Goal: Transaction & Acquisition: Obtain resource

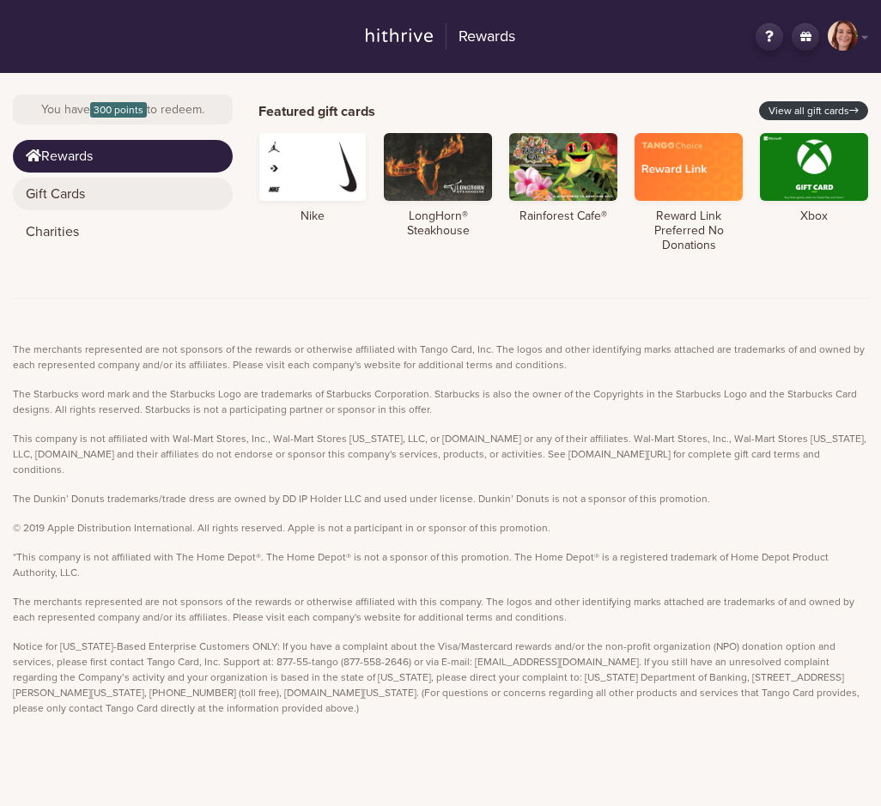
click at [84, 192] on link "Gift Cards" at bounding box center [123, 194] width 220 height 33
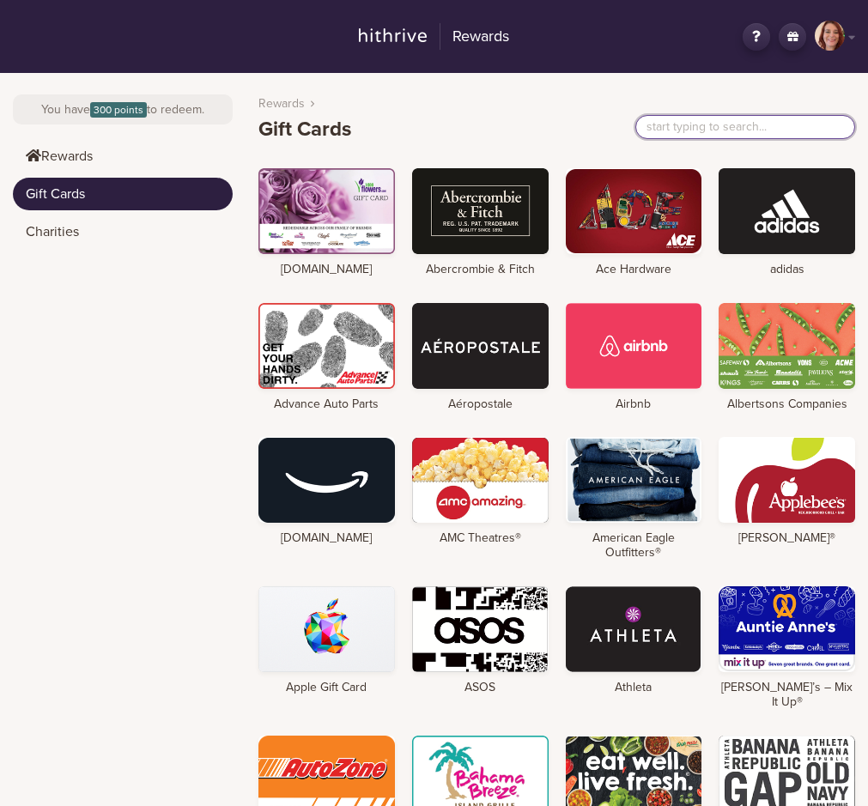
click at [721, 126] on input "text" at bounding box center [745, 127] width 220 height 24
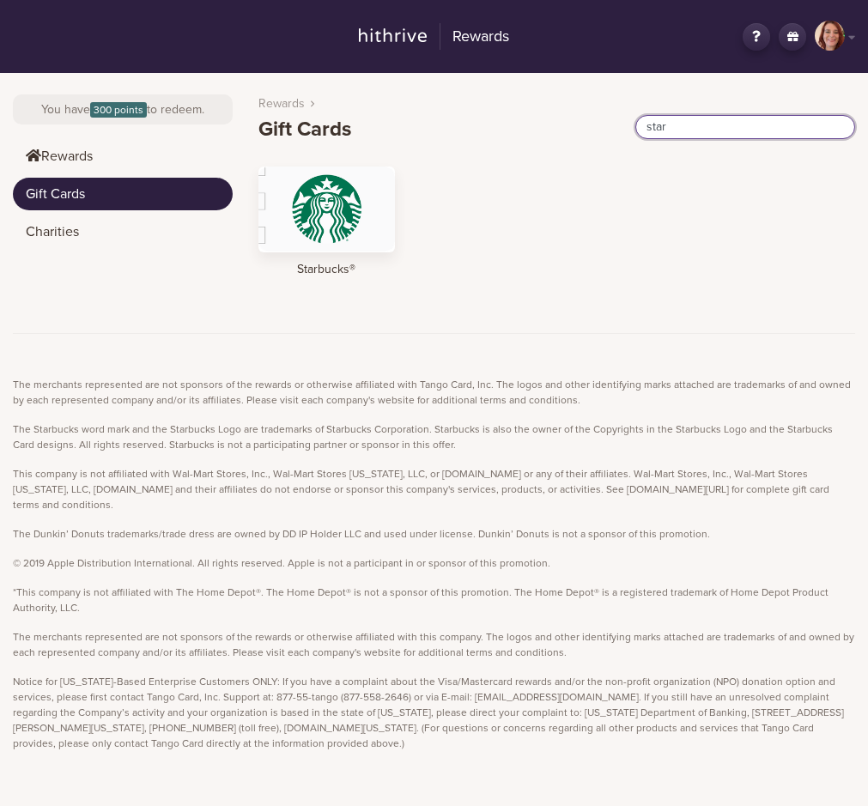
type input "star"
click at [344, 207] on div at bounding box center [326, 210] width 136 height 86
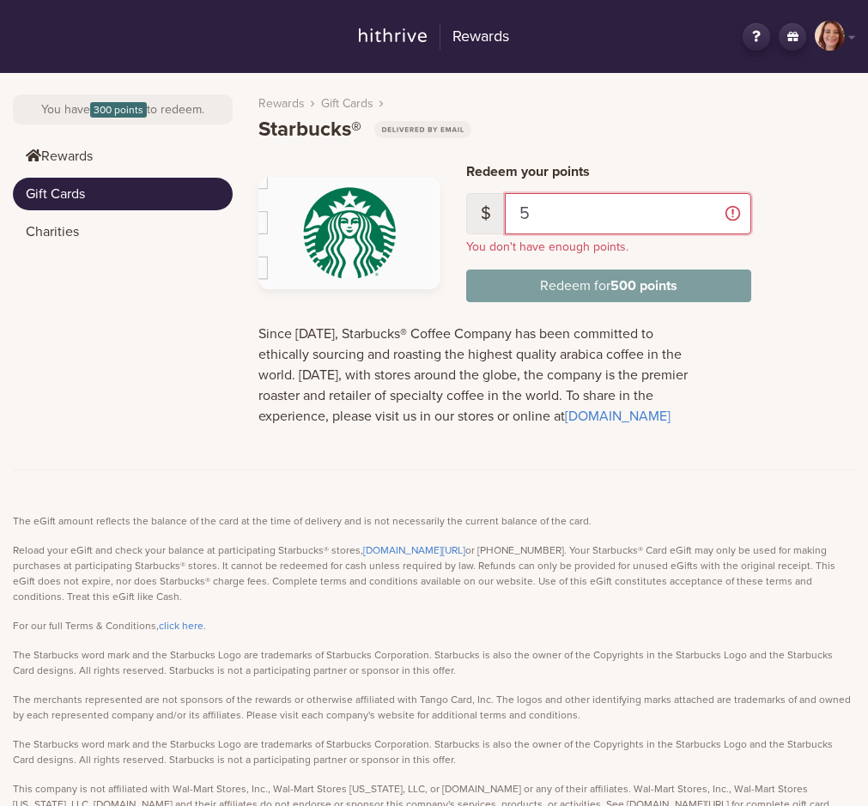
click at [580, 221] on input "5" at bounding box center [628, 213] width 247 height 41
drag, startPoint x: 566, startPoint y: 209, endPoint x: 445, endPoint y: 199, distance: 120.6
click at [446, 199] on div "Redeem your points $ 5 You don't have enough points. Redeem for 500 points" at bounding box center [556, 233] width 622 height 138
type input "3"
click at [591, 226] on input "3" at bounding box center [628, 213] width 247 height 41
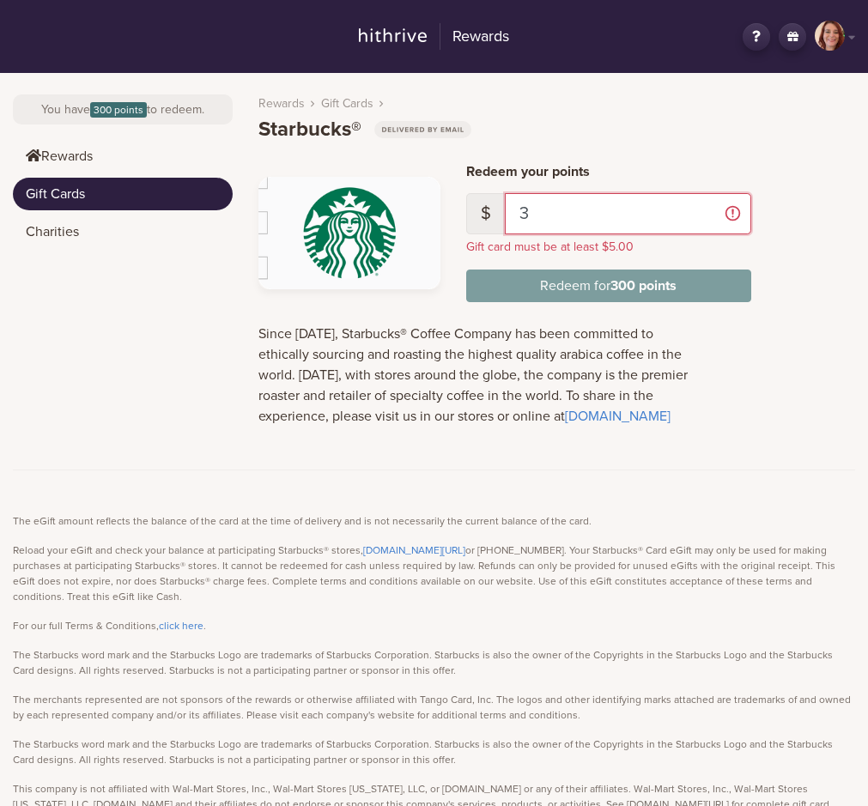
click at [615, 222] on input "3" at bounding box center [628, 213] width 247 height 41
click at [729, 215] on input "3" at bounding box center [628, 213] width 247 height 41
click at [555, 211] on input "3" at bounding box center [628, 213] width 247 height 41
drag, startPoint x: 555, startPoint y: 211, endPoint x: 419, endPoint y: 213, distance: 136.5
click at [439, 216] on div "Redeem your points $ 3 Gift card must be at least $5.00 Redeem for 300 points" at bounding box center [556, 233] width 622 height 138
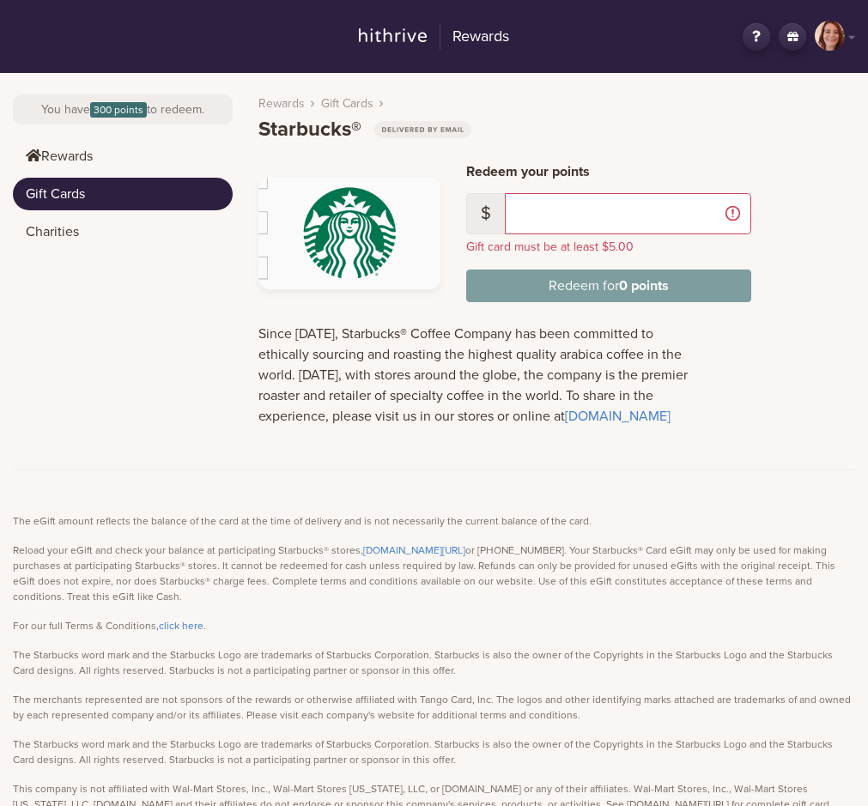
click at [478, 147] on main "Rewards Gift Cards Starbucks® Redeem your points $ Gift card must be at least $…" at bounding box center [556, 261] width 597 height 359
click at [770, 110] on header "Rewards Gift Cards Starbucks®" at bounding box center [556, 112] width 597 height 61
drag, startPoint x: 563, startPoint y: 121, endPoint x: 392, endPoint y: 124, distance: 170.8
click at [540, 123] on header "Rewards Gift Cards Starbucks®" at bounding box center [556, 112] width 597 height 61
click at [386, 124] on img at bounding box center [422, 129] width 97 height 17
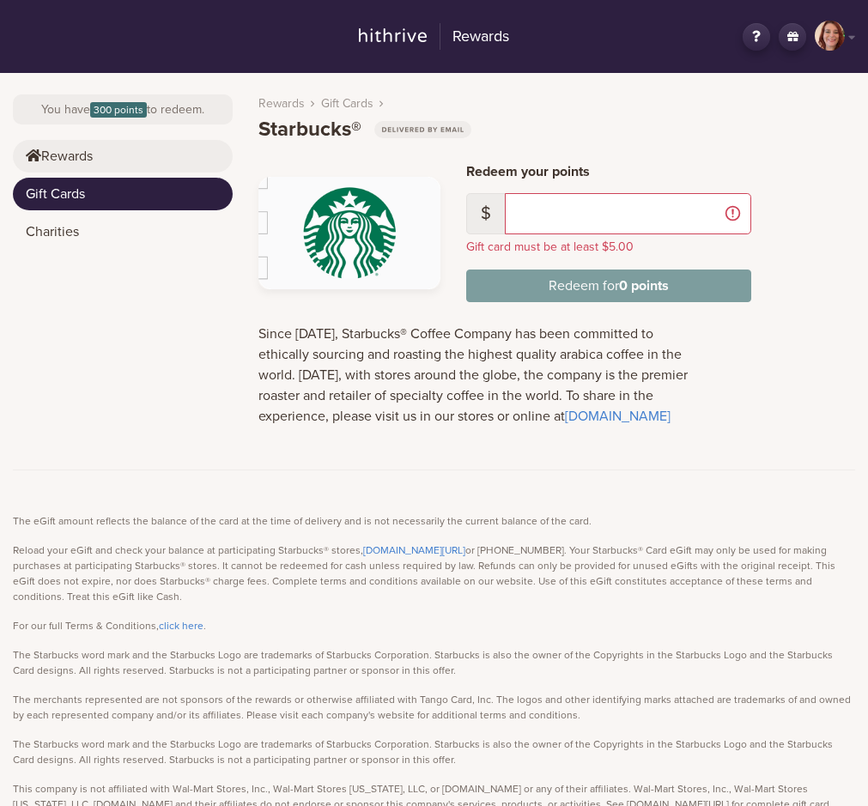
click at [56, 154] on link "Rewards" at bounding box center [123, 156] width 220 height 33
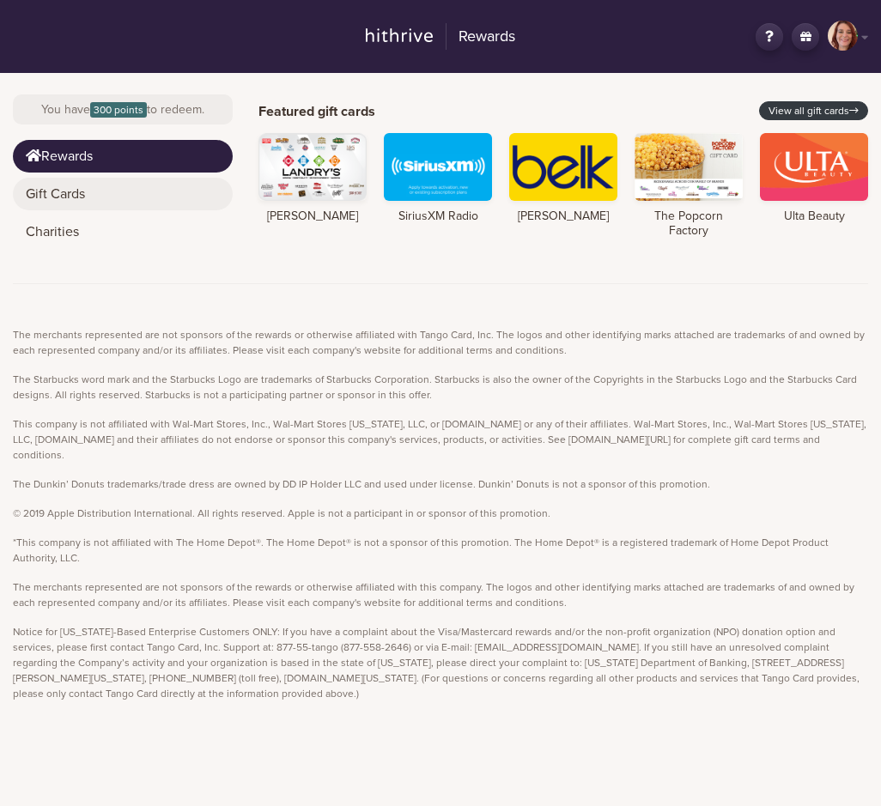
click at [47, 195] on link "Gift Cards" at bounding box center [123, 194] width 220 height 33
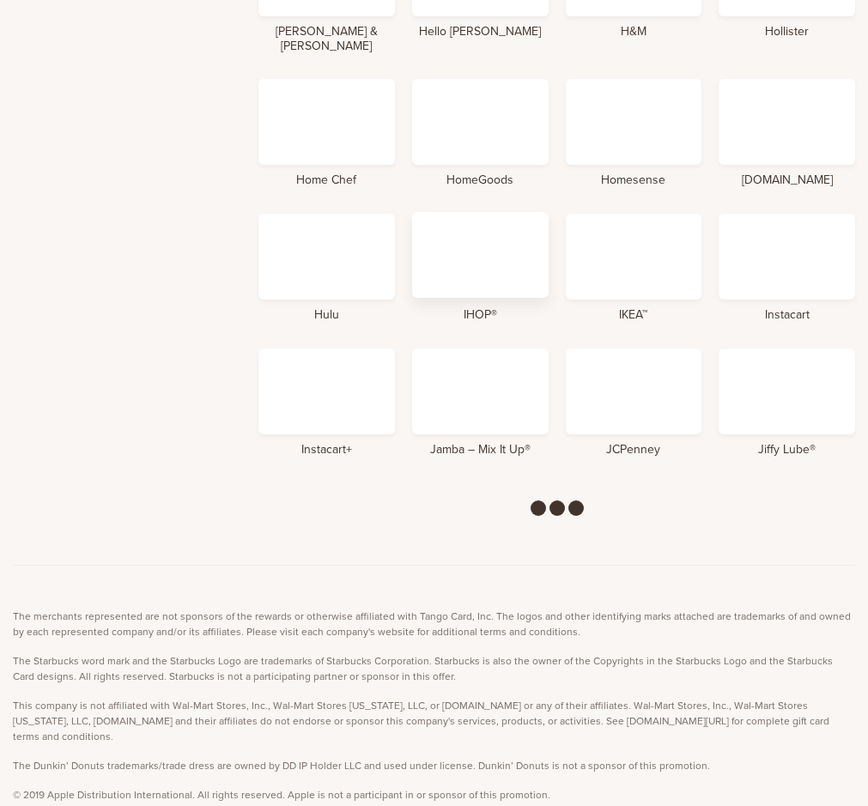
scroll to position [3262, 0]
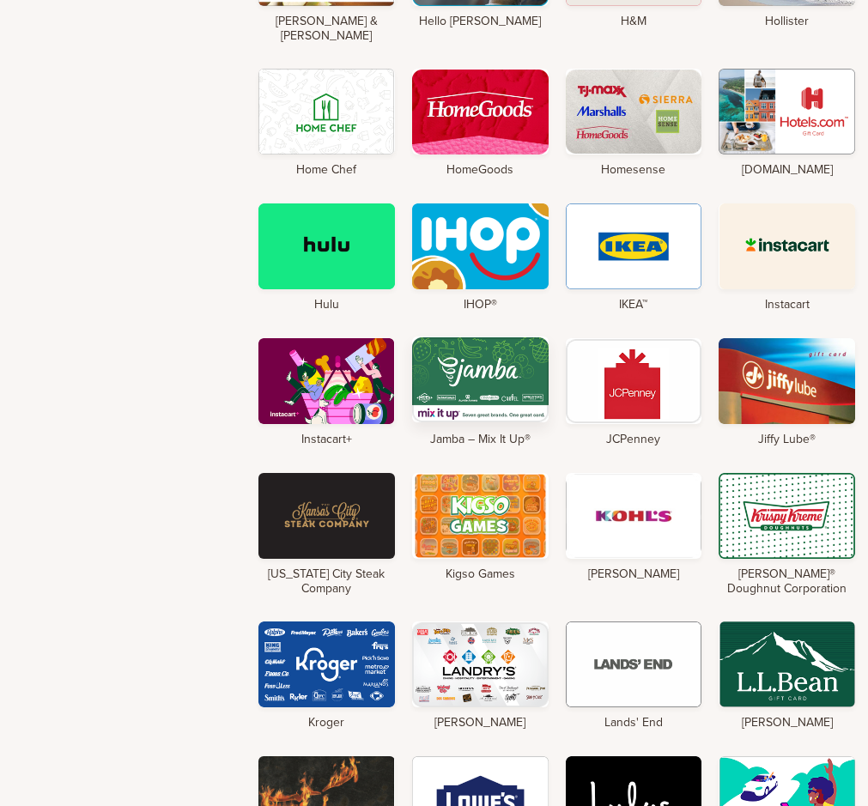
click at [467, 336] on div at bounding box center [480, 379] width 136 height 86
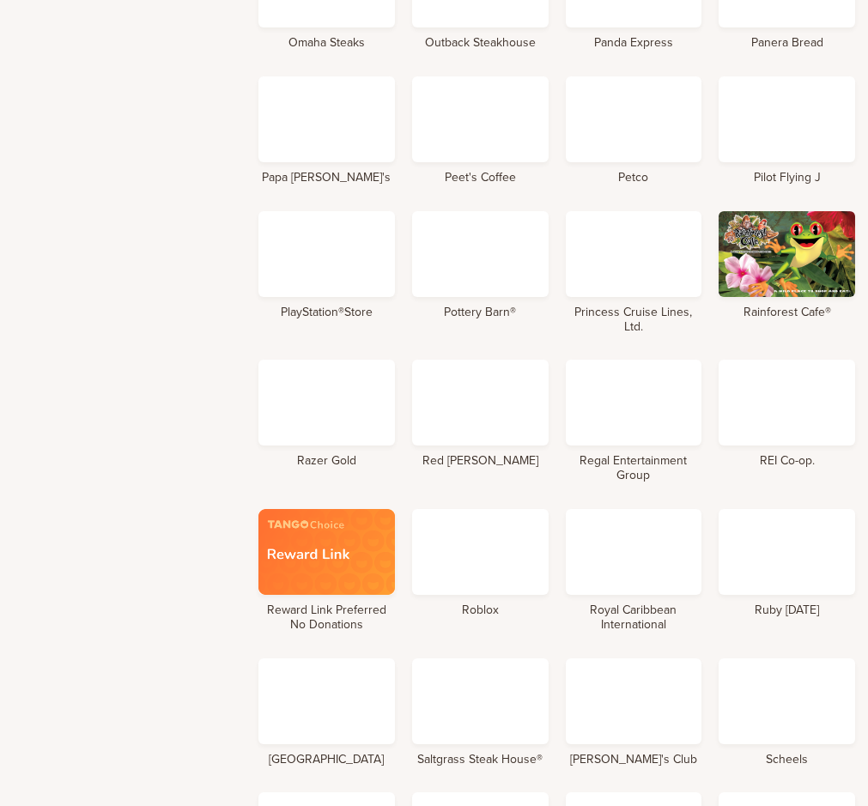
scroll to position [4913, 0]
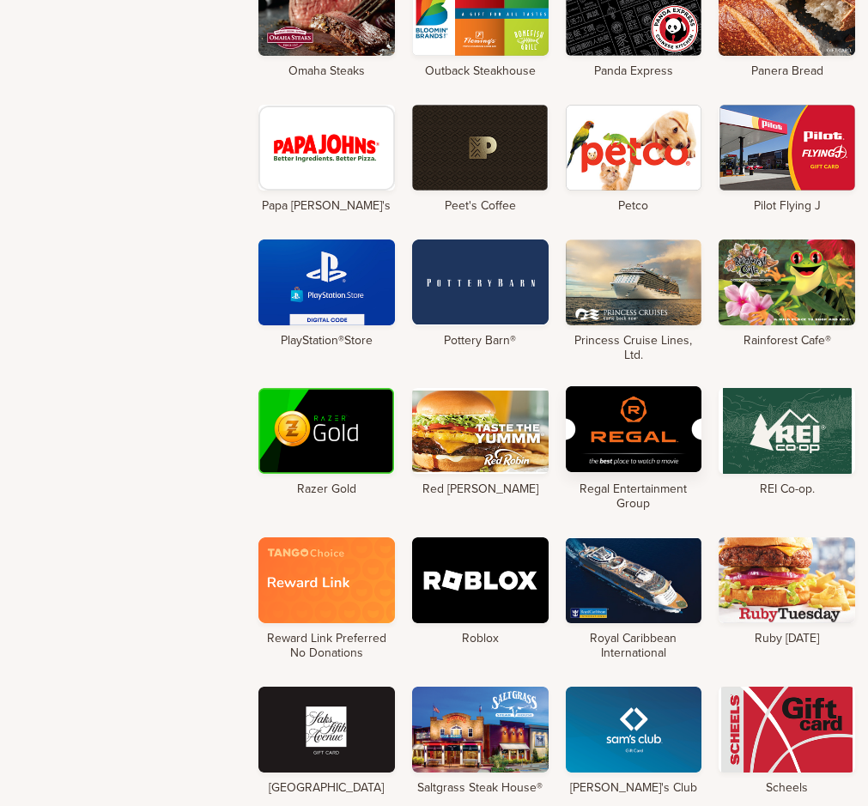
click at [649, 386] on div at bounding box center [634, 429] width 136 height 86
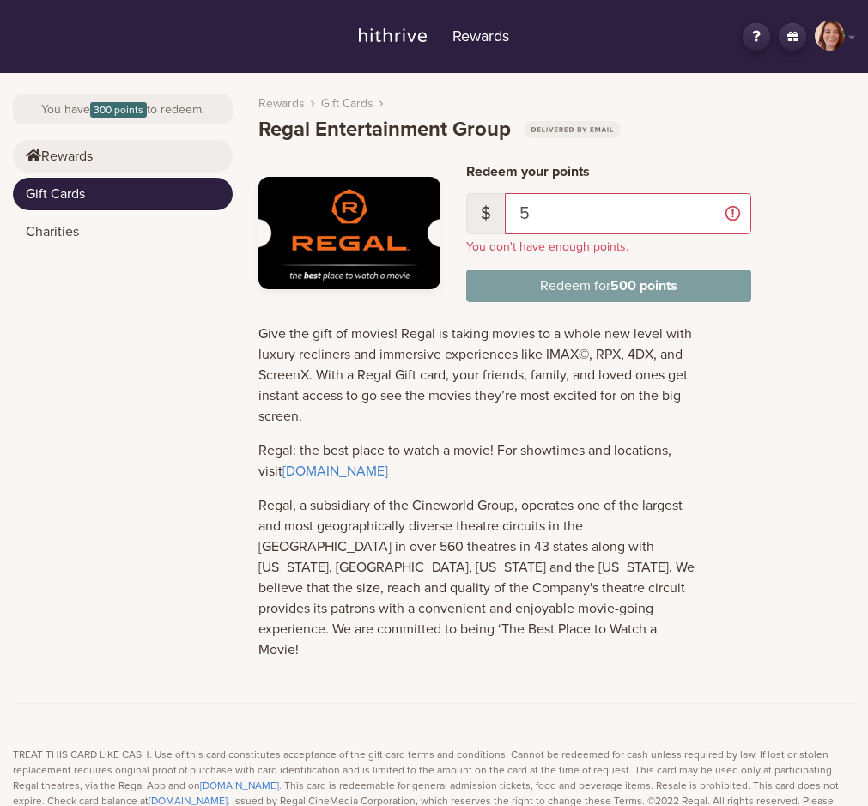
click at [65, 148] on link "Rewards" at bounding box center [123, 156] width 220 height 33
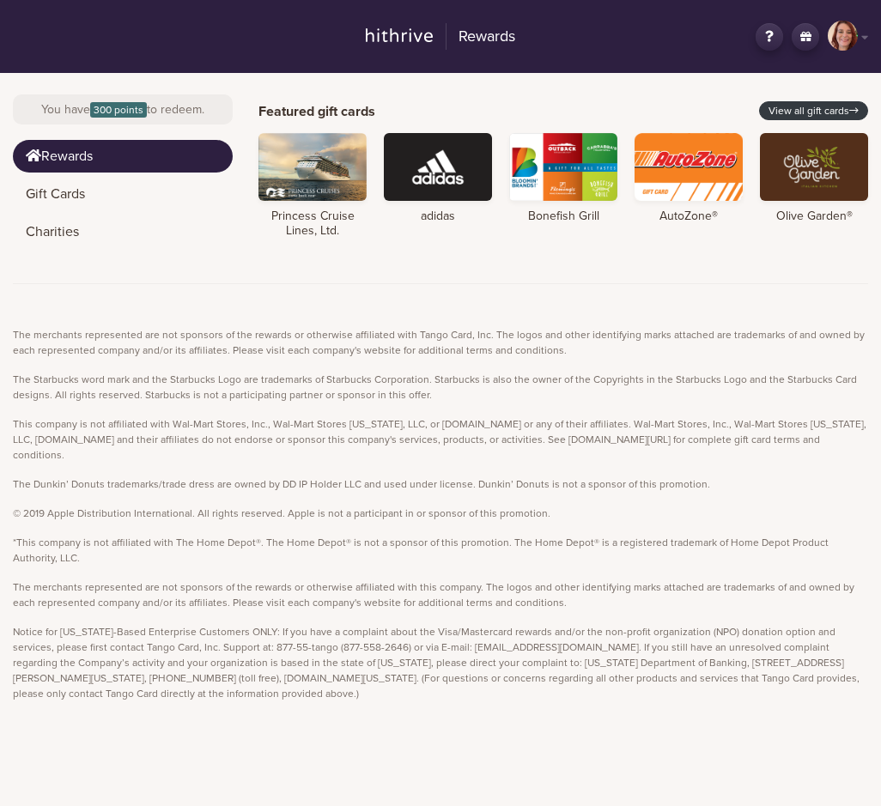
click at [119, 110] on span "300 points" at bounding box center [118, 109] width 57 height 15
click at [828, 108] on link "View all gift cards" at bounding box center [813, 110] width 109 height 19
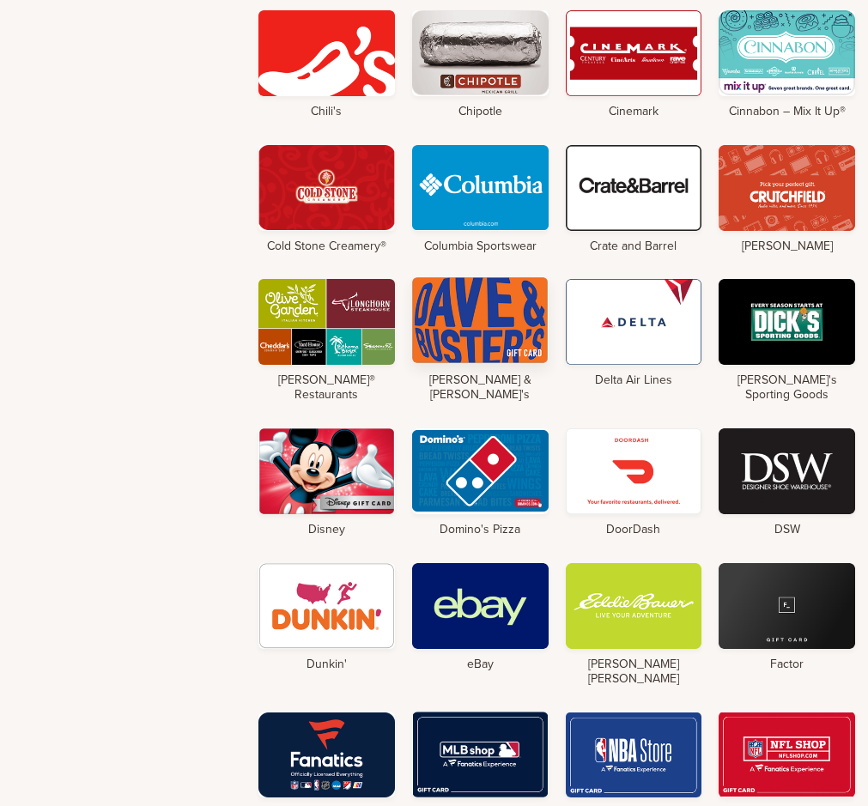
scroll to position [1974, 0]
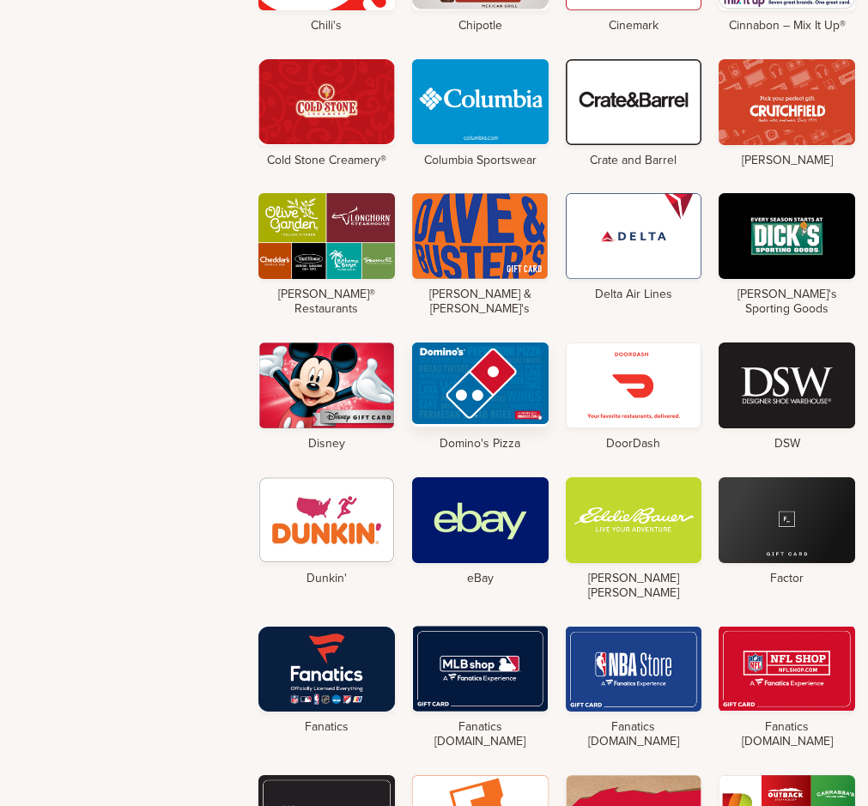
click at [491, 341] on div at bounding box center [480, 384] width 136 height 86
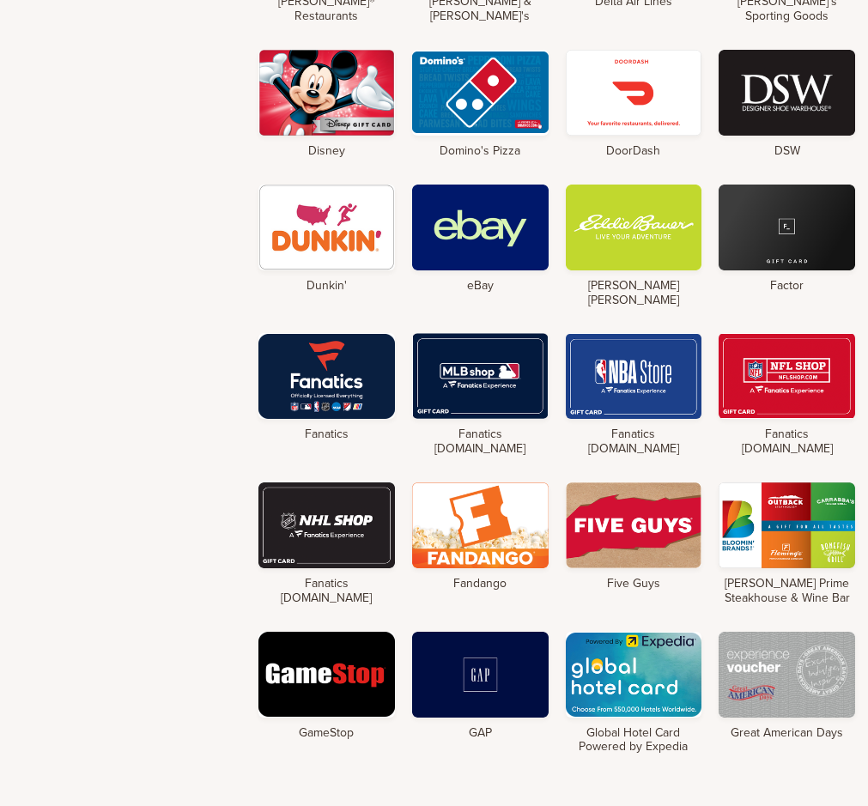
scroll to position [2317, 0]
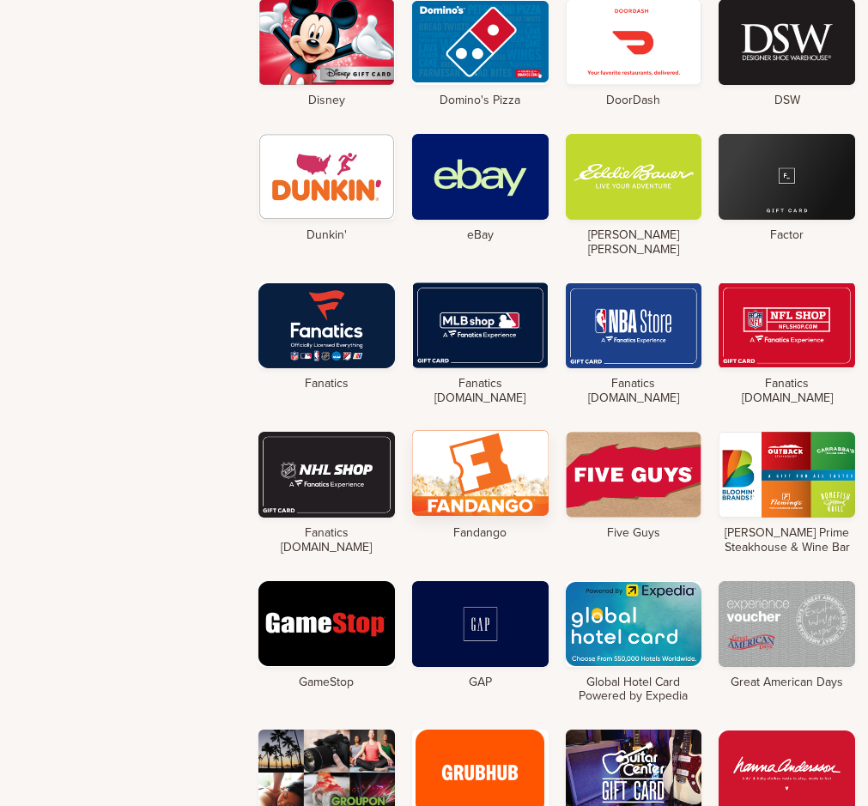
click at [488, 430] on div at bounding box center [480, 473] width 136 height 86
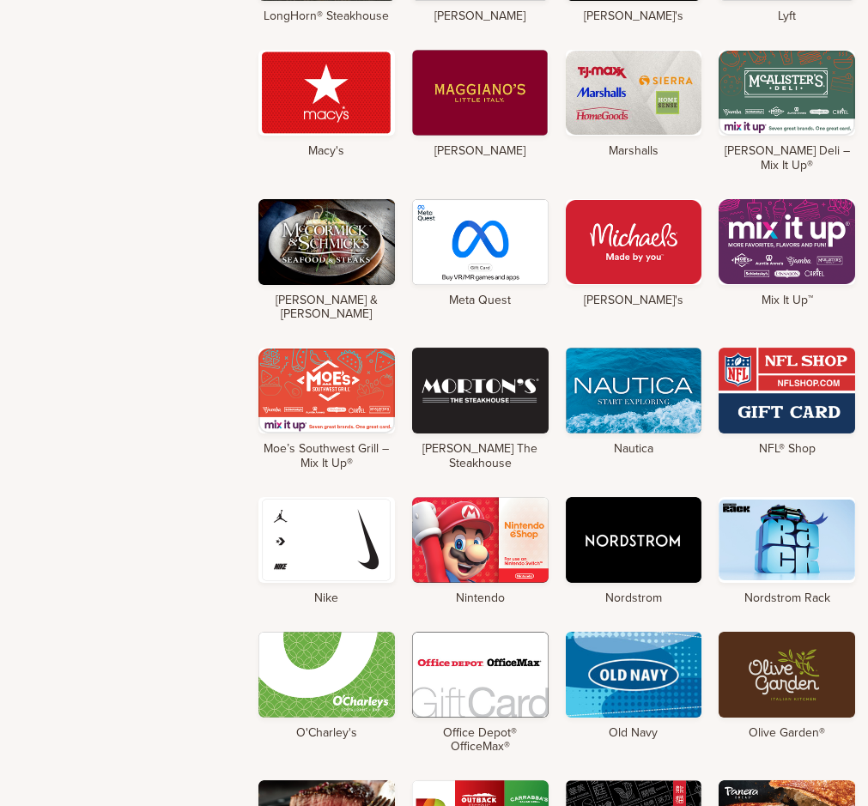
scroll to position [4396, 0]
